Goal: Communication & Community: Ask a question

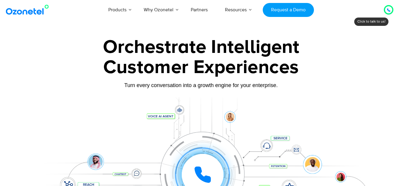
click at [389, 10] on div "Click to talk to us! Call in progress..." at bounding box center [389, 10] width 0 height 0
click at [385, 10] on div at bounding box center [389, 10] width 10 height 10
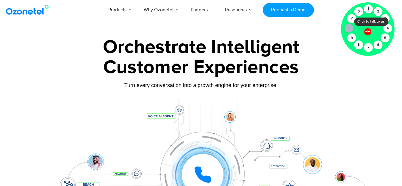
click at [389, 10] on div "Click to talk to us! Call in progress... [PHONE_NUMBER]" at bounding box center [389, 10] width 0 height 0
